Goal: Transaction & Acquisition: Download file/media

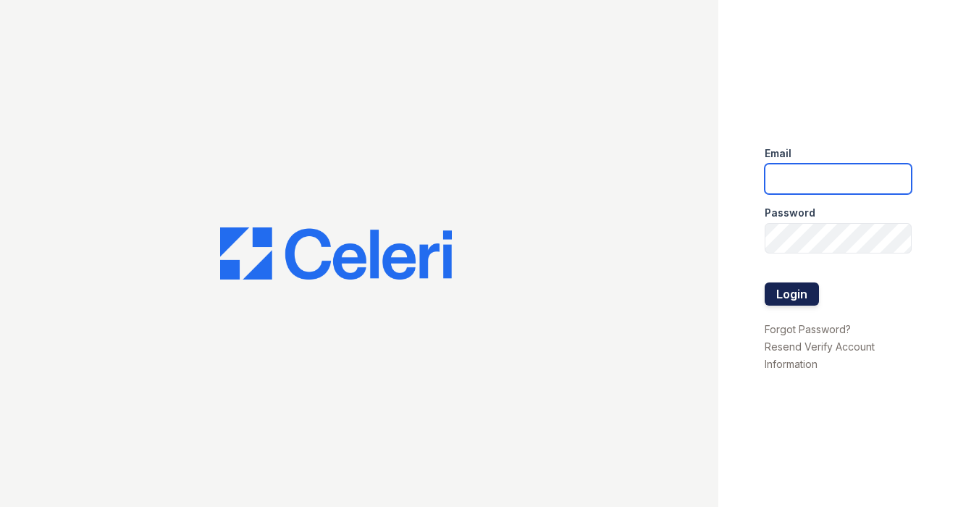
type input "[EMAIL_ADDRESS][DOMAIN_NAME]"
click at [783, 294] on button "Login" at bounding box center [792, 293] width 54 height 23
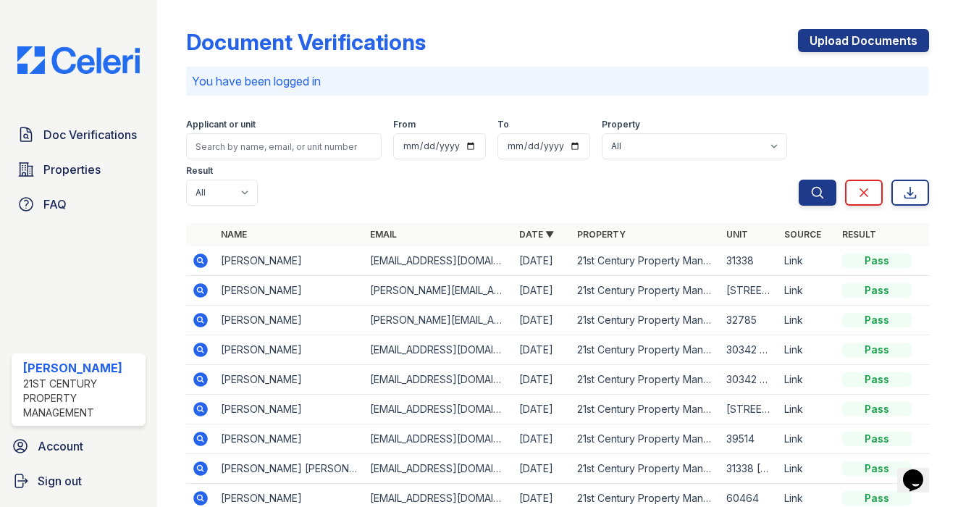
click at [198, 257] on icon at bounding box center [200, 260] width 14 height 14
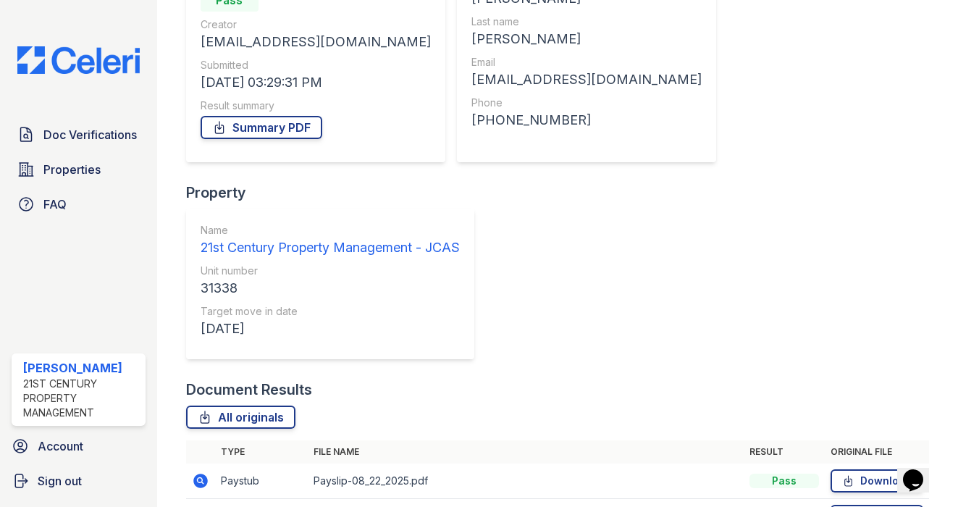
scroll to position [174, 0]
click at [855, 504] on link "Download" at bounding box center [876, 515] width 93 height 23
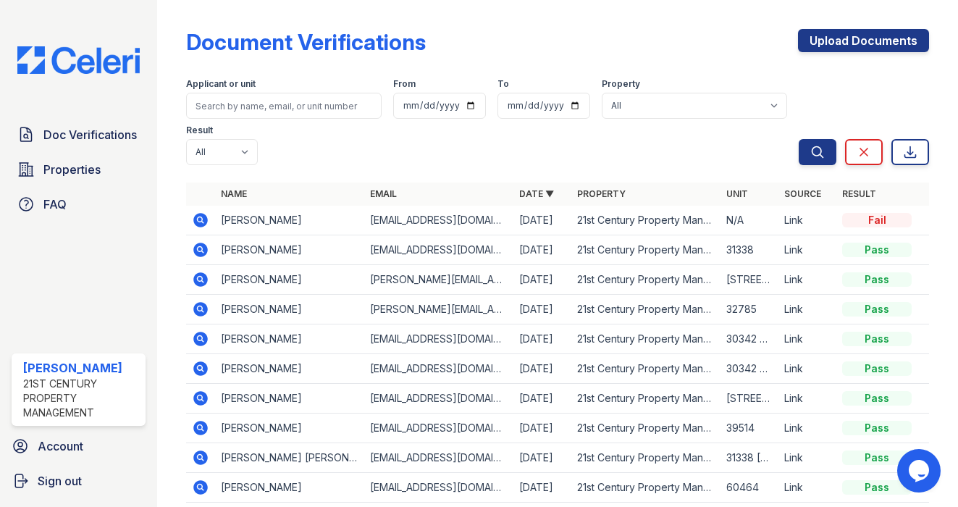
click at [201, 219] on icon at bounding box center [200, 219] width 4 height 4
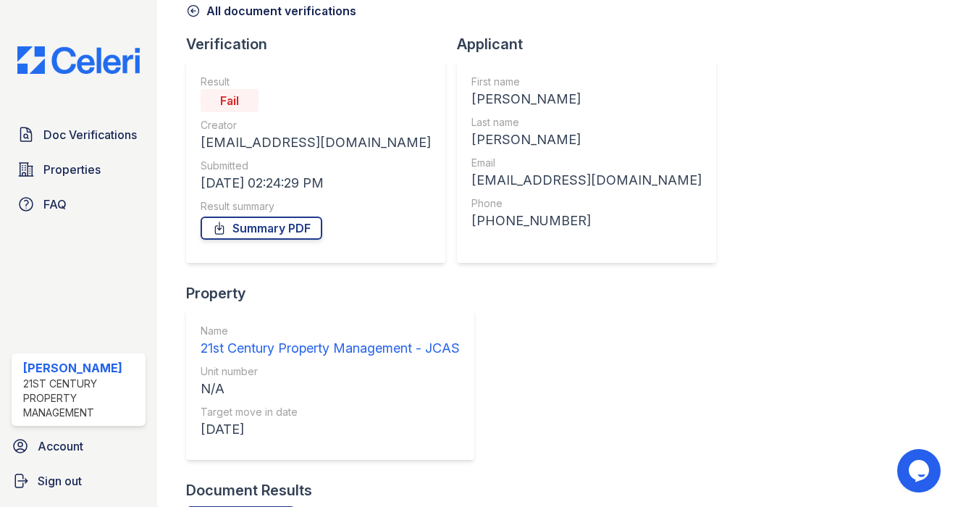
scroll to position [174, 0]
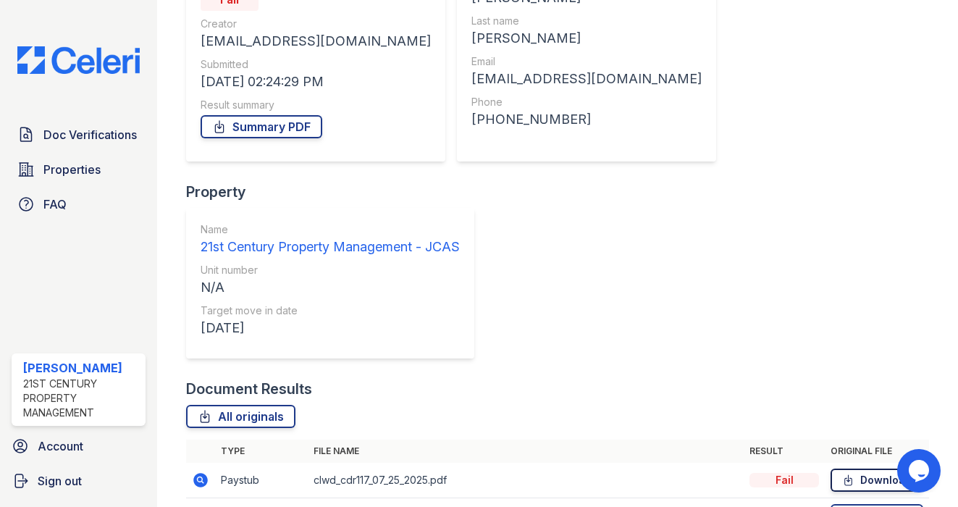
click at [902, 468] on link "Download" at bounding box center [876, 479] width 93 height 23
click at [861, 504] on link "Download" at bounding box center [876, 515] width 93 height 23
